Goal: Task Accomplishment & Management: Use online tool/utility

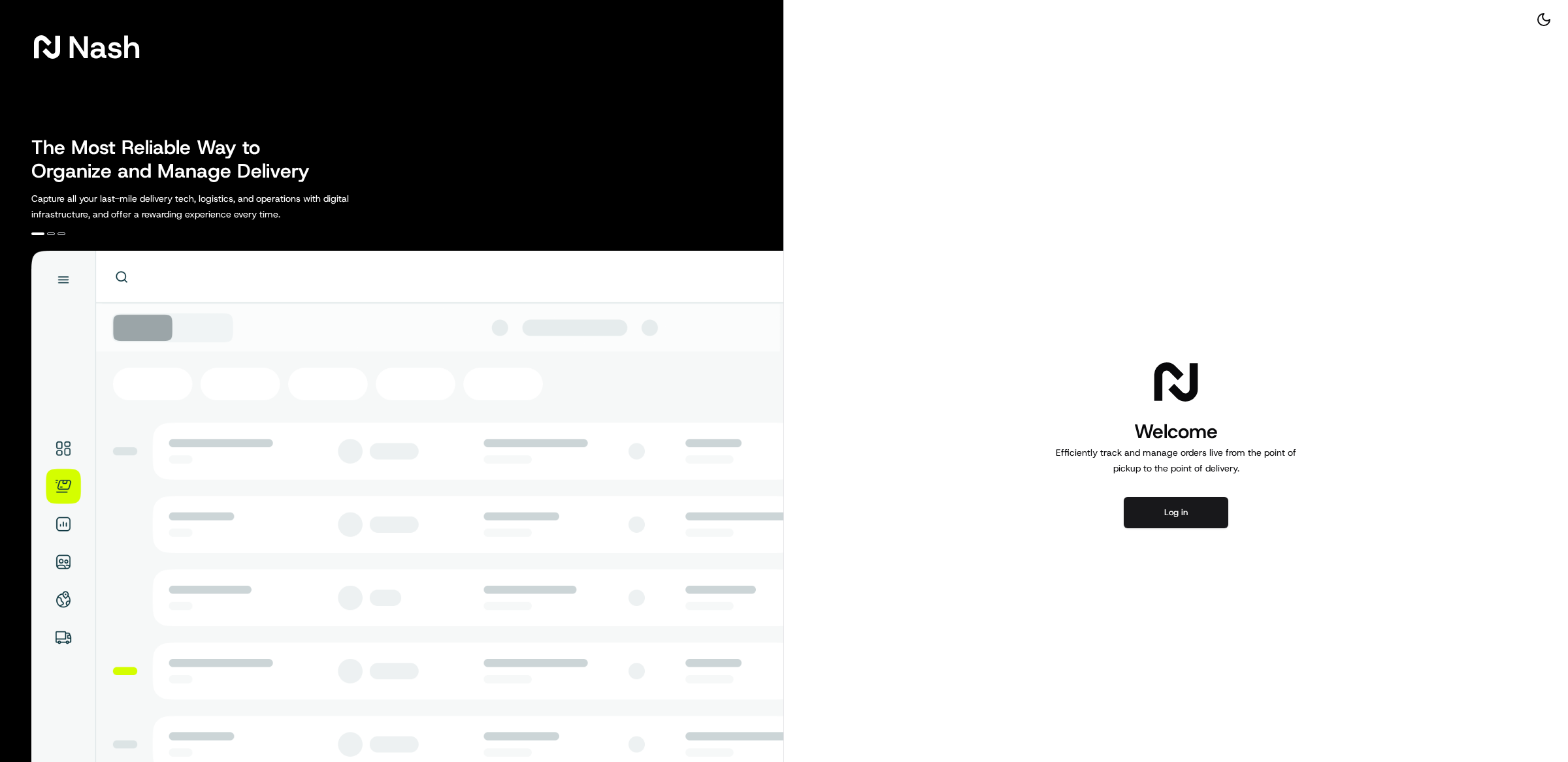
click at [932, 252] on div "Welcome Efficiently track and manage orders live from the point of pickup to th…" at bounding box center [1176, 442] width 784 height 885
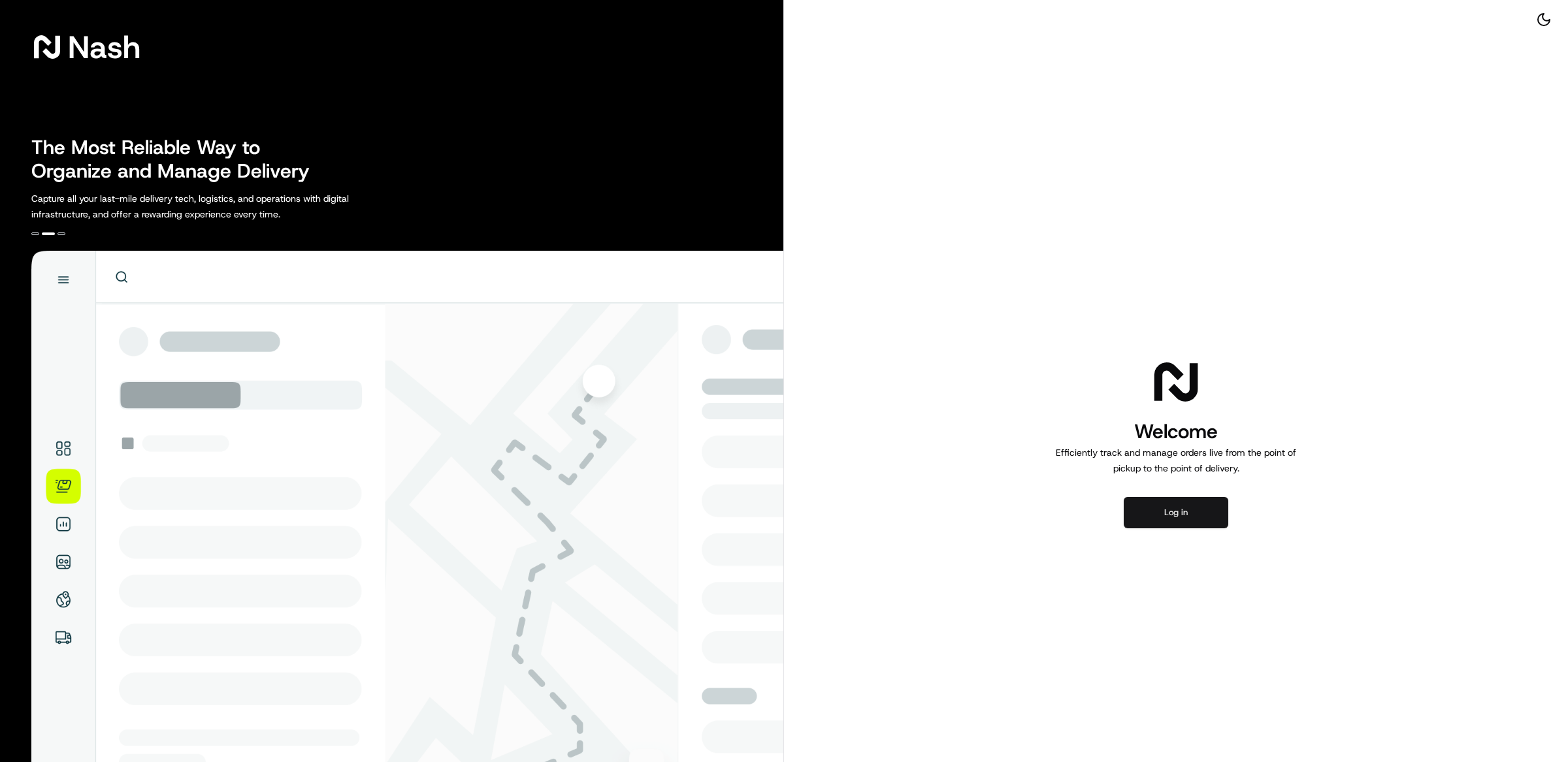
click at [1139, 516] on button "Log in" at bounding box center [1175, 513] width 104 height 31
